Goal: Browse casually: Explore the website without a specific task or goal

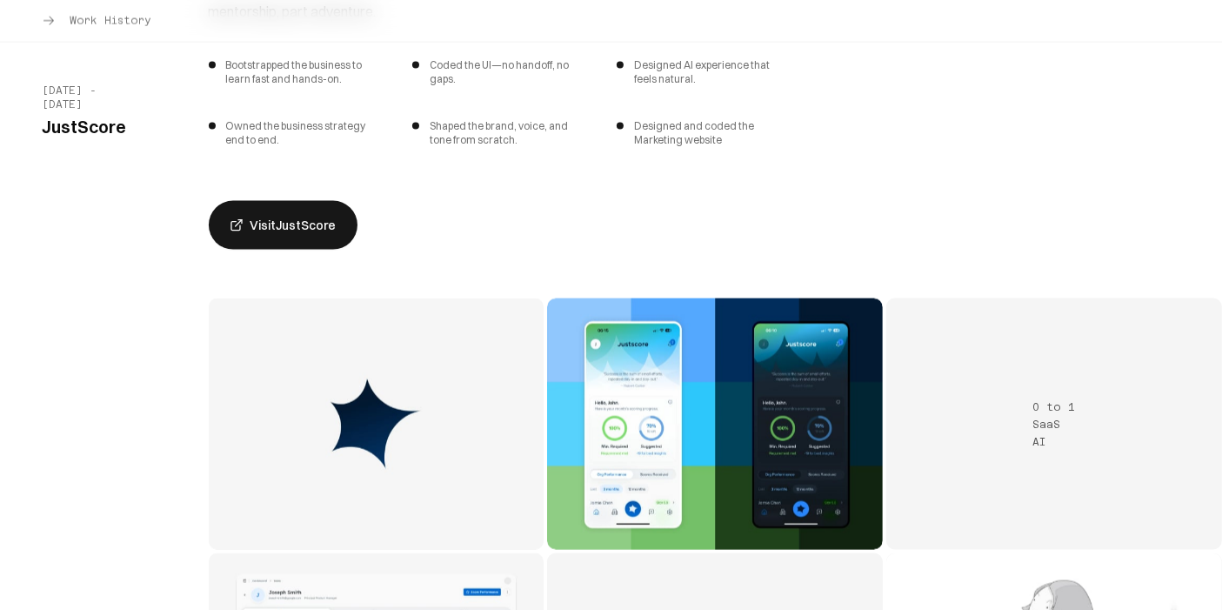
scroll to position [2503, 0]
click at [645, 393] on img "JustScore project 2" at bounding box center [715, 423] width 336 height 251
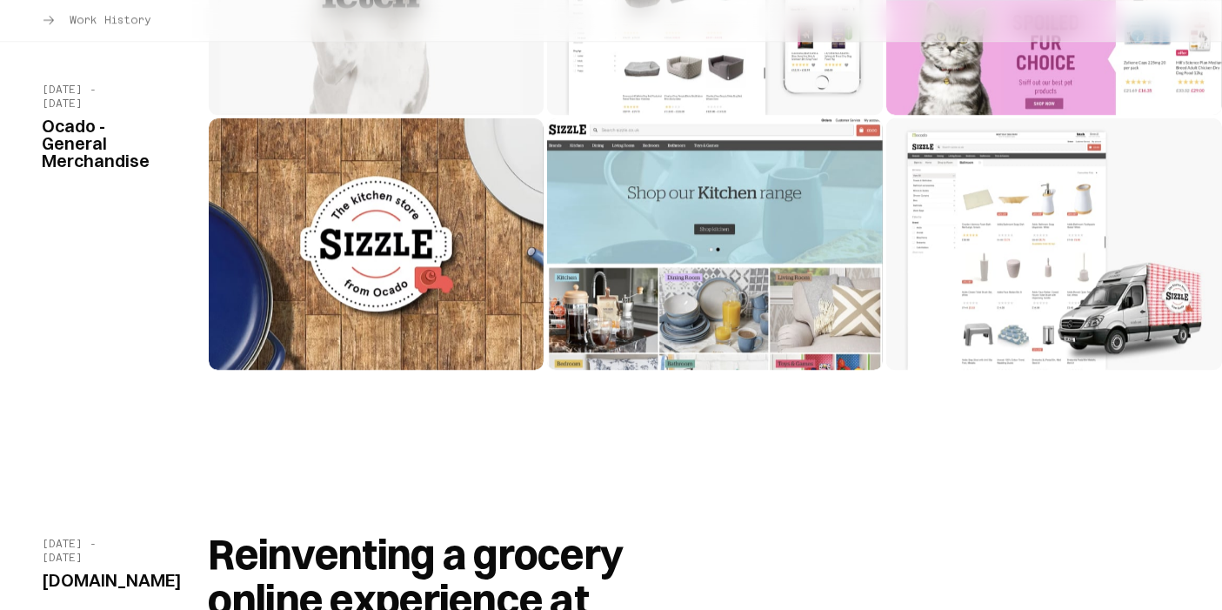
scroll to position [11704, 0]
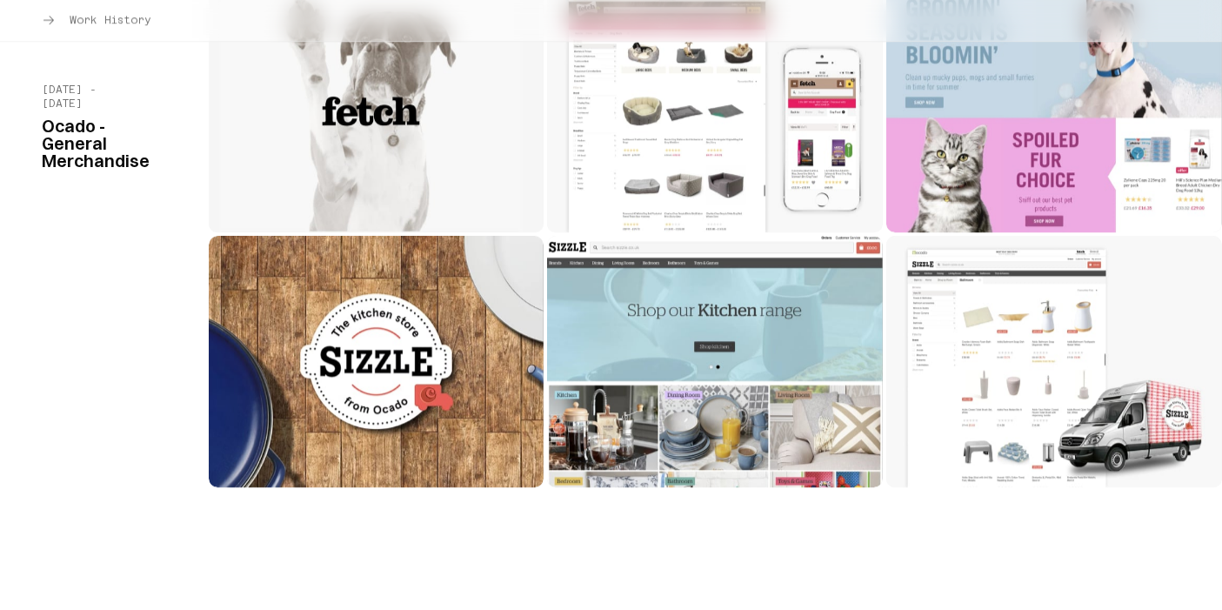
click at [385, 293] on img "Ocado General Merchandise project 3" at bounding box center [377, 361] width 336 height 251
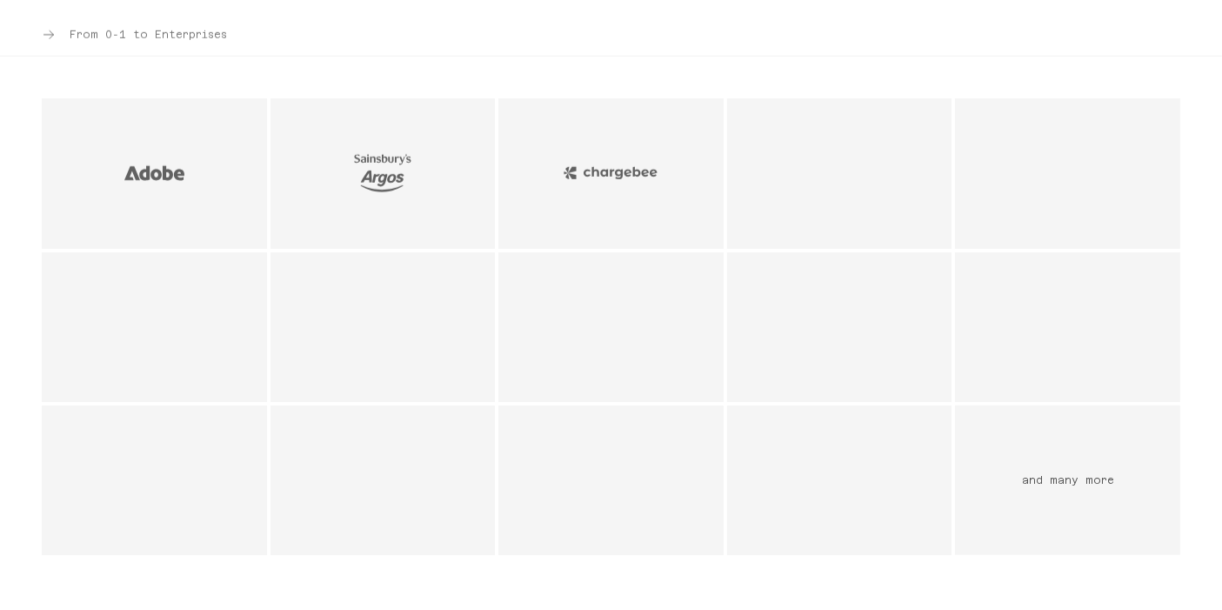
scroll to position [1436, 0]
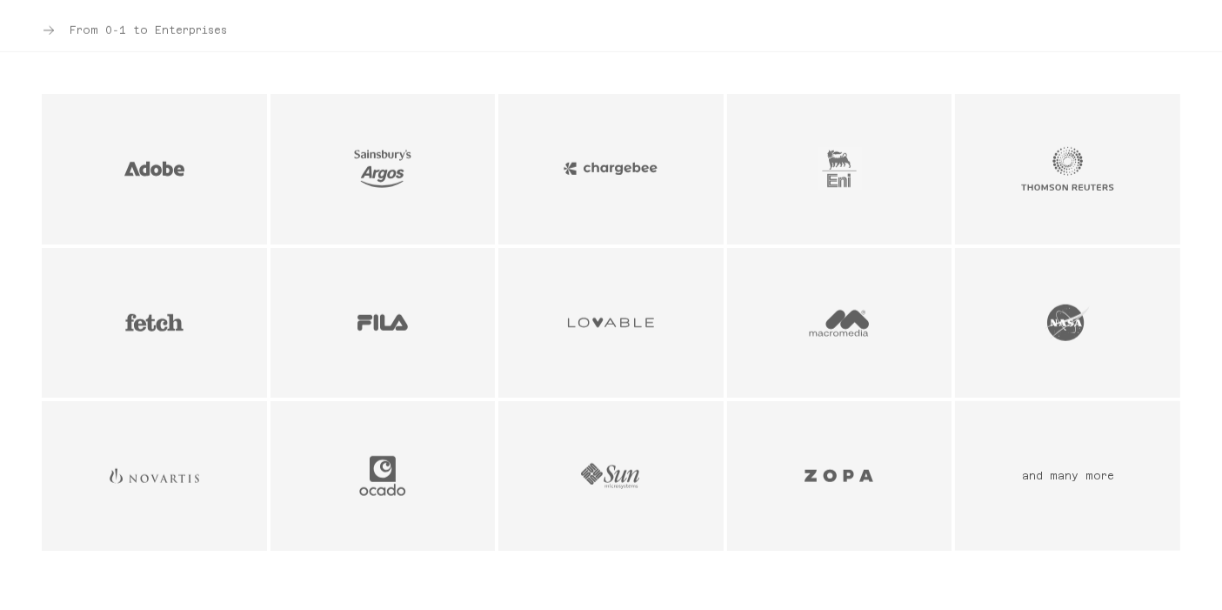
click at [155, 172] on img "Adobe logo - Creative Software company" at bounding box center [154, 168] width 95 height 45
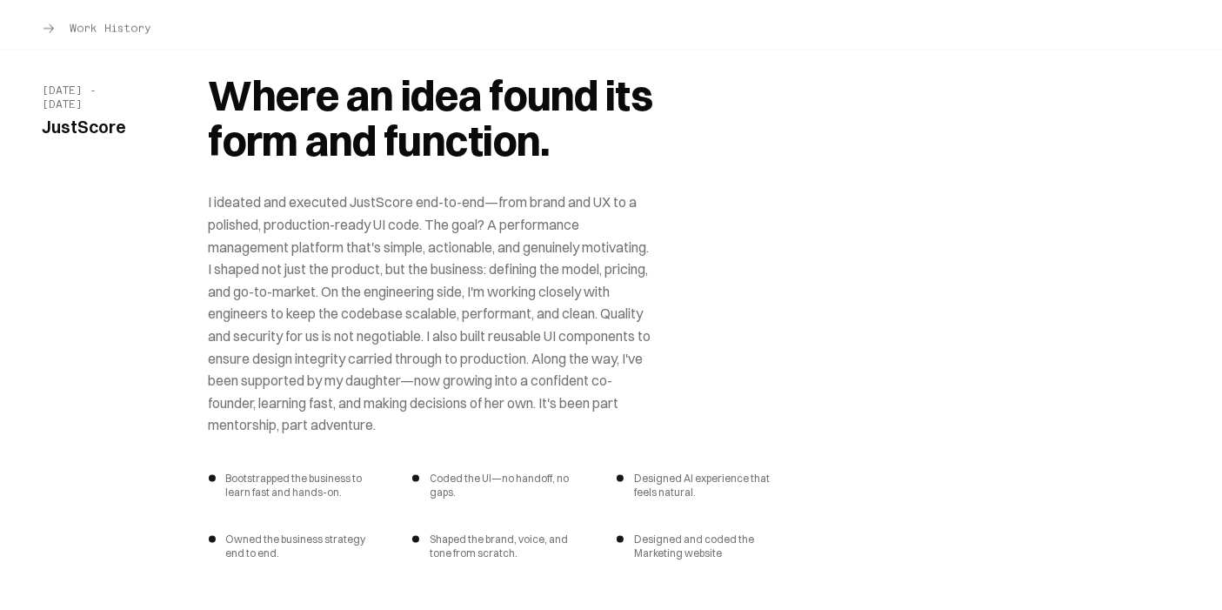
scroll to position [2091, 0]
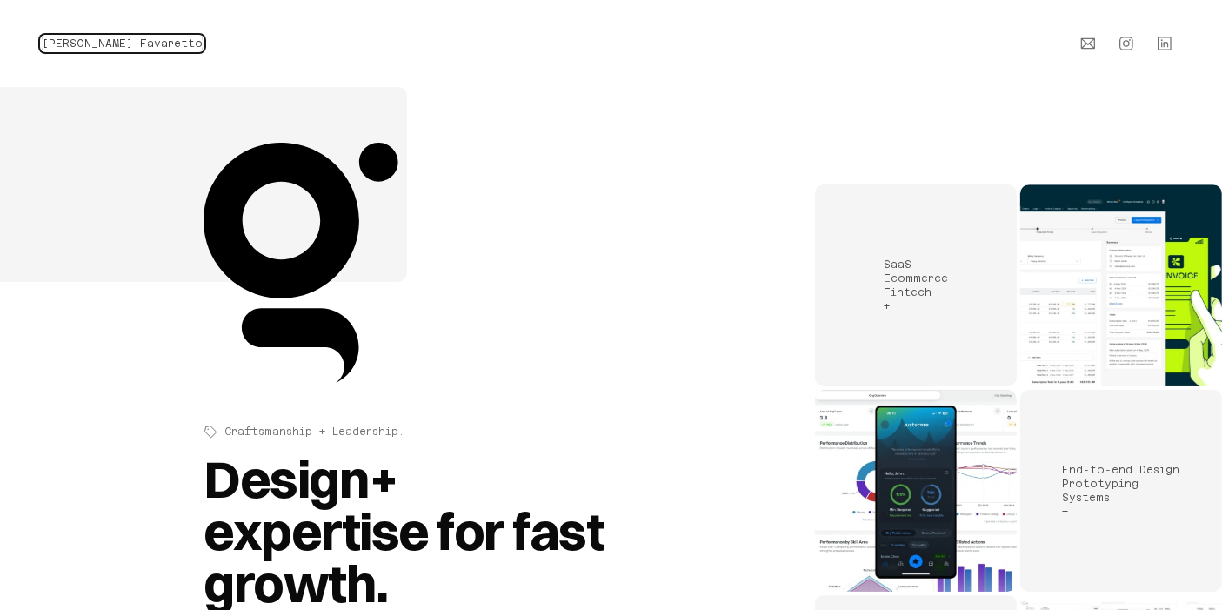
click at [141, 39] on span "[PERSON_NAME] Favaretto" at bounding box center [122, 43] width 161 height 12
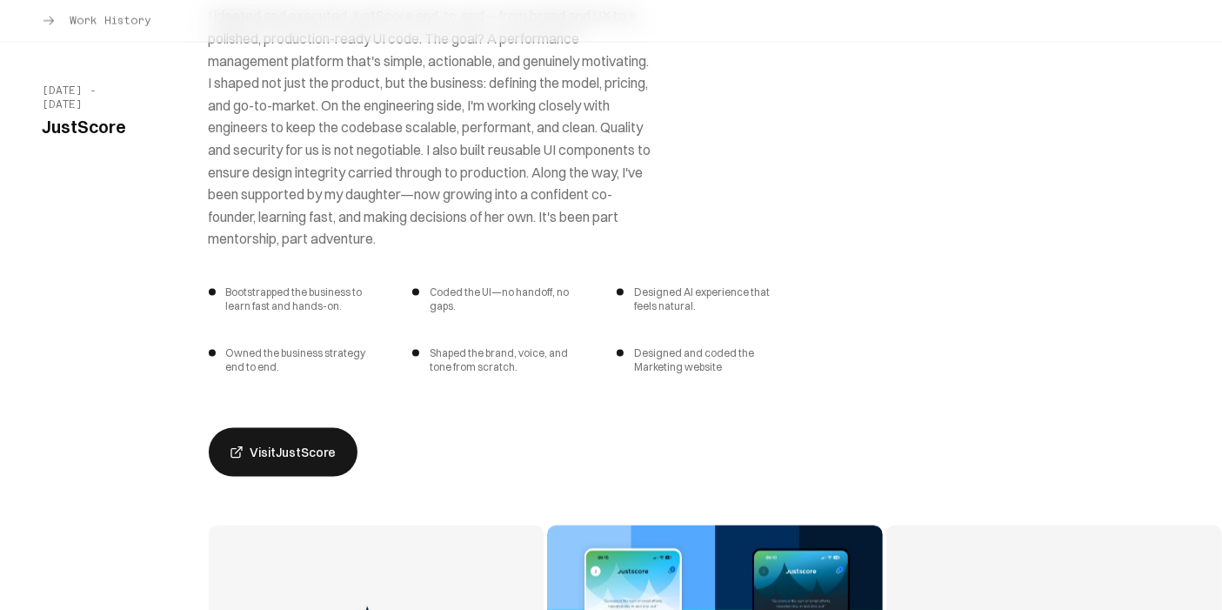
scroll to position [2274, 0]
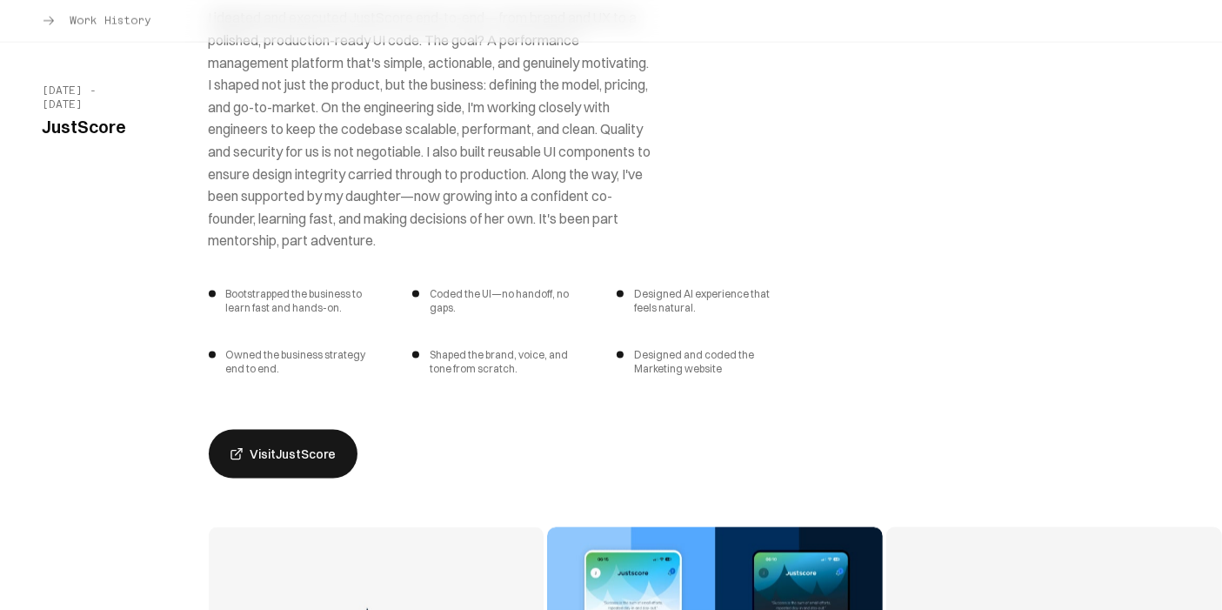
click at [313, 442] on link "Visit JustScore" at bounding box center [283, 454] width 149 height 49
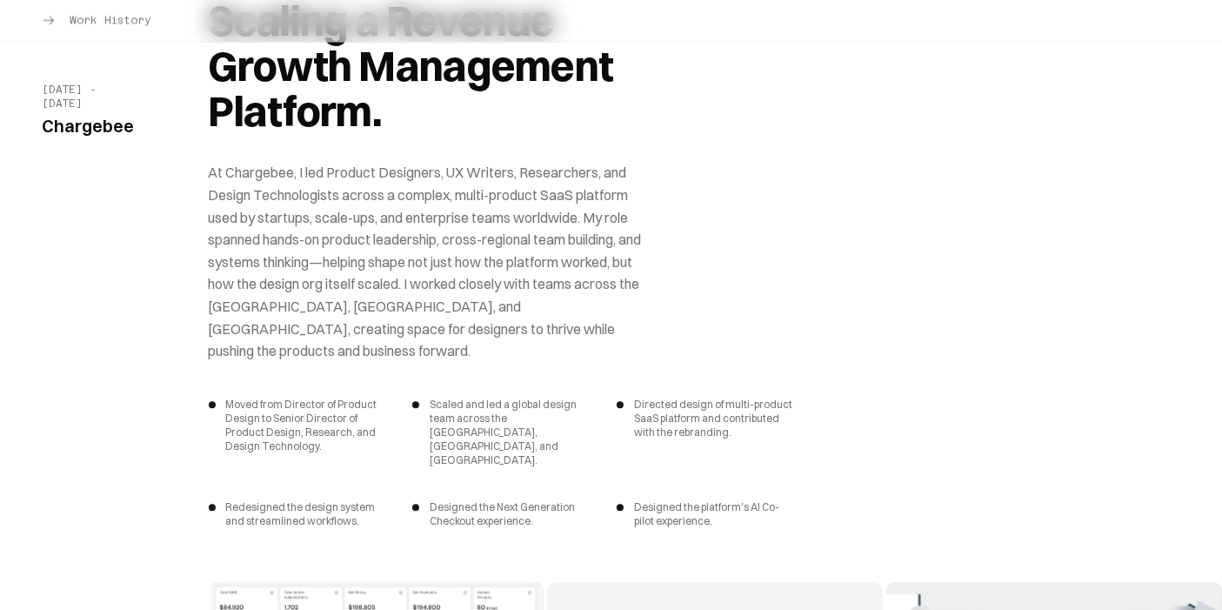
scroll to position [3983, 0]
